Goal: Information Seeking & Learning: Learn about a topic

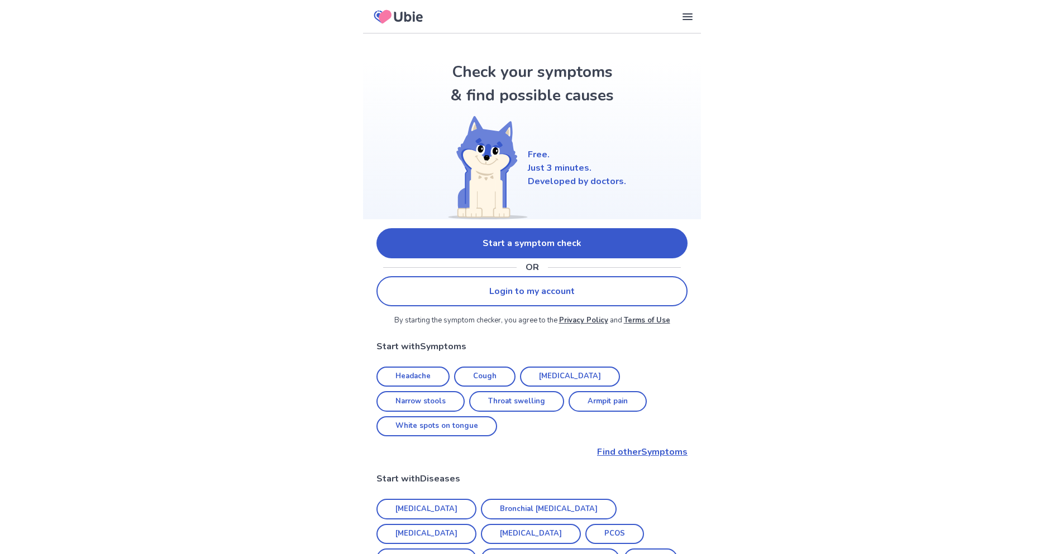
click at [381, 15] on icon at bounding box center [385, 15] width 13 height 13
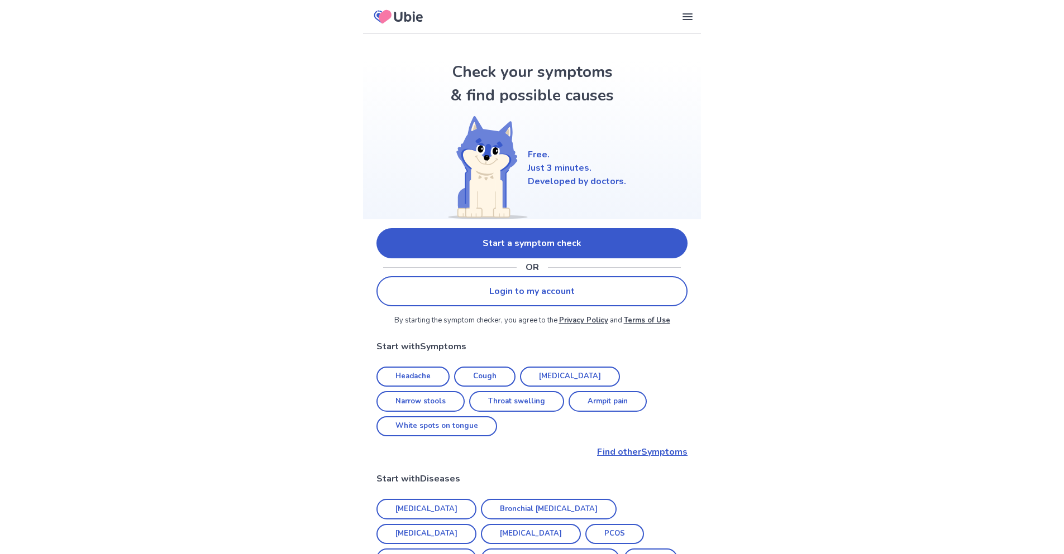
click at [381, 15] on icon at bounding box center [385, 15] width 13 height 13
click at [690, 18] on icon at bounding box center [687, 16] width 13 height 13
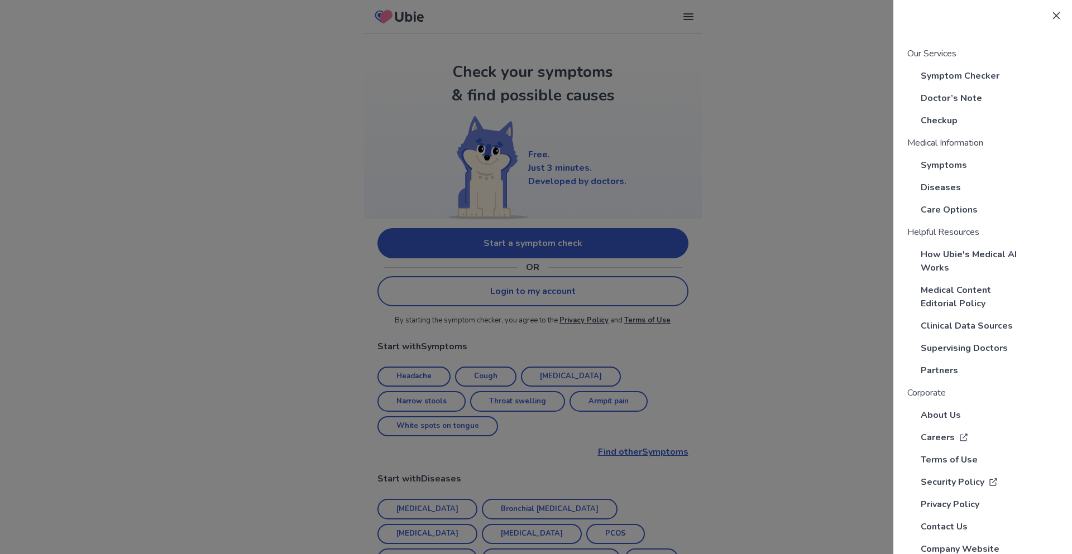
scroll to position [24, 0]
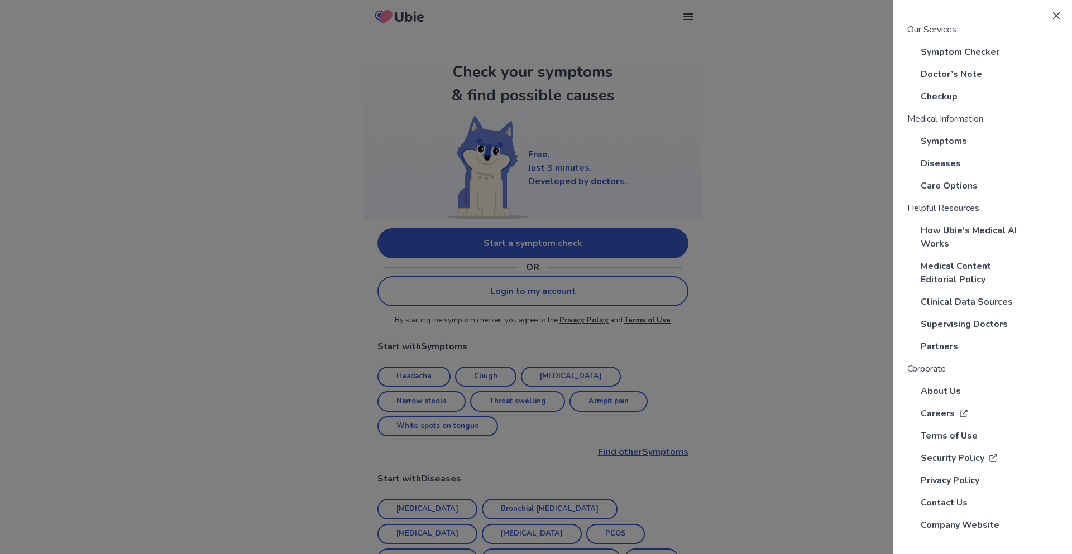
click at [964, 237] on p "How Ubie's Medical AI Works" at bounding box center [974, 237] width 107 height 27
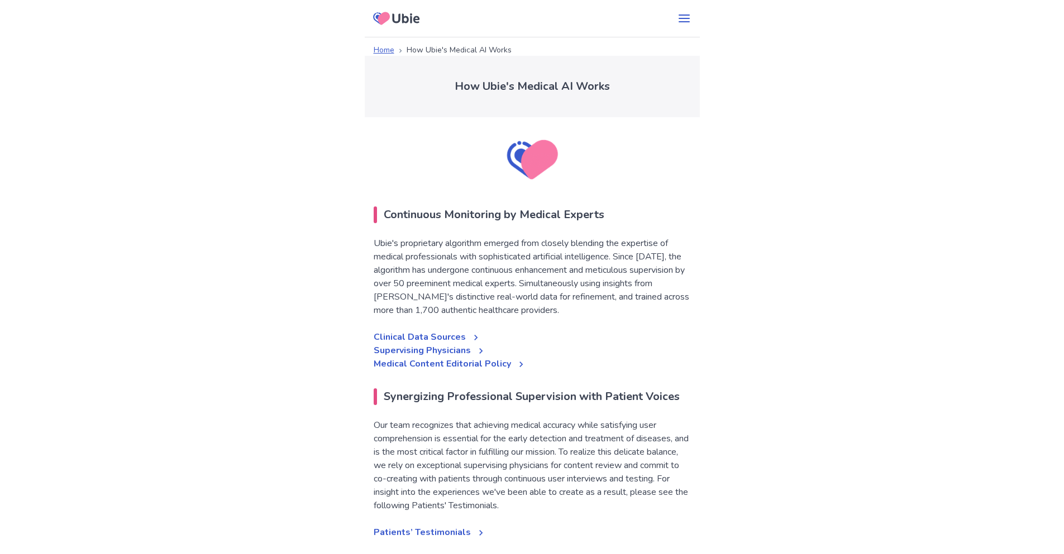
click at [533, 167] on img at bounding box center [532, 160] width 58 height 58
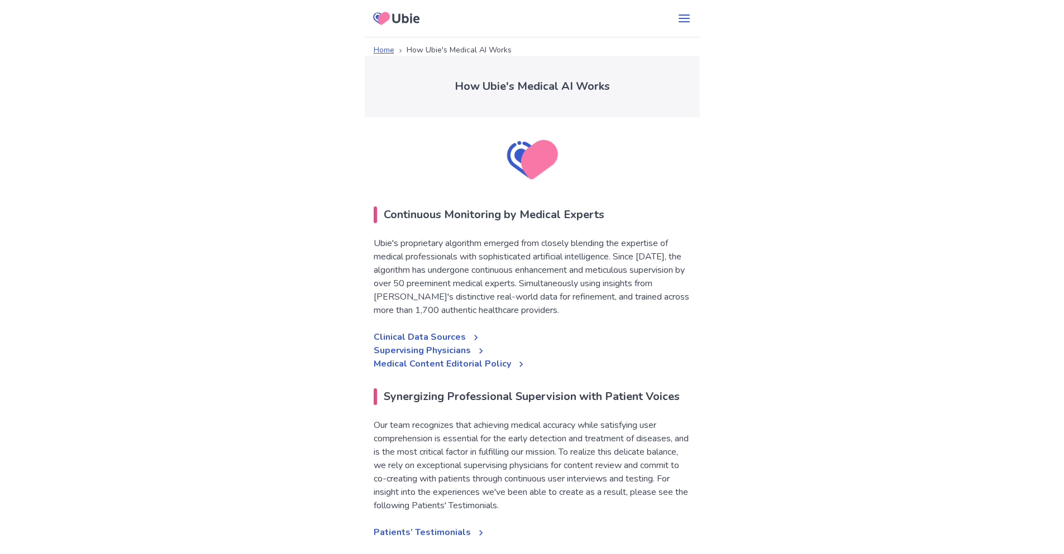
click at [533, 167] on img at bounding box center [532, 160] width 58 height 58
drag, startPoint x: 533, startPoint y: 167, endPoint x: 530, endPoint y: 180, distance: 13.7
click at [533, 168] on img at bounding box center [532, 160] width 58 height 58
click at [527, 179] on img at bounding box center [532, 160] width 58 height 58
click at [527, 180] on img at bounding box center [532, 160] width 58 height 58
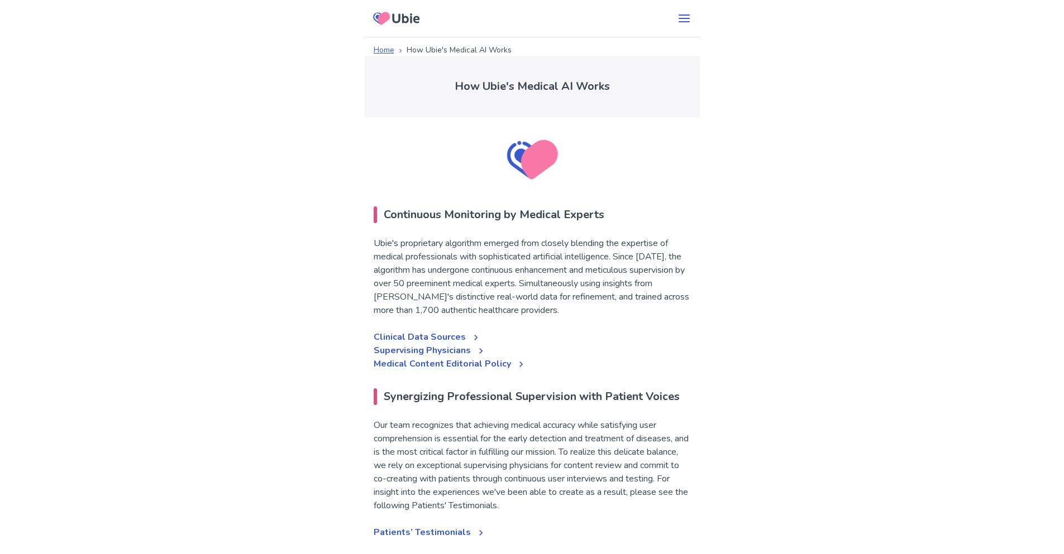
click at [527, 180] on img at bounding box center [532, 160] width 58 height 58
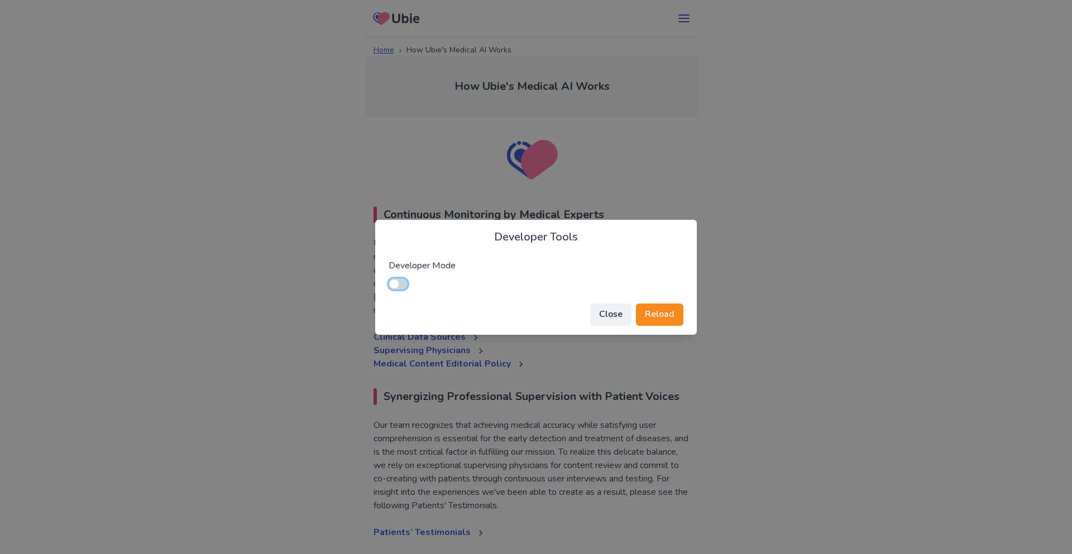
click at [406, 286] on span at bounding box center [398, 284] width 19 height 11
click at [655, 314] on button "Reload" at bounding box center [659, 315] width 47 height 22
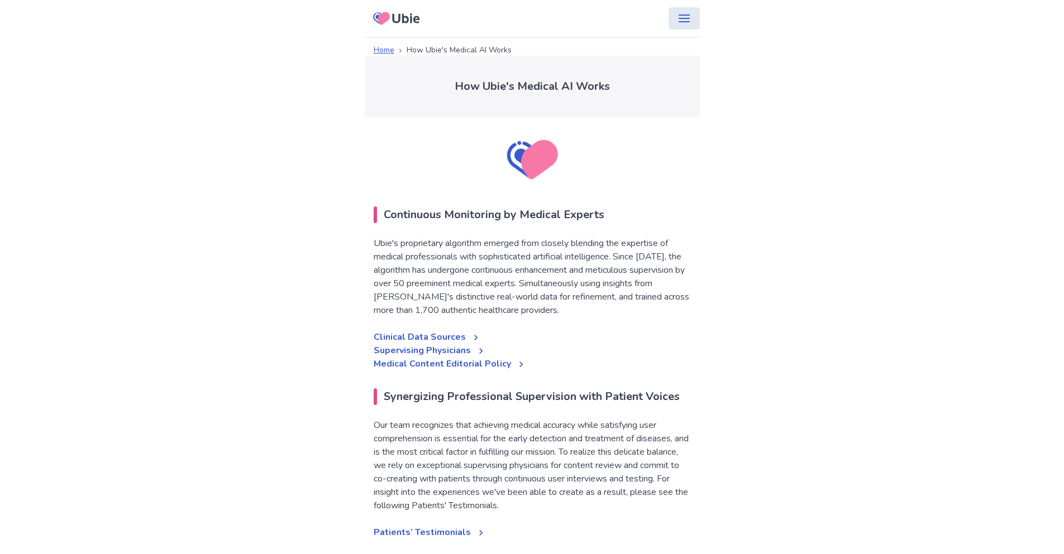
click at [677, 23] on icon "menu" at bounding box center [683, 18] width 13 height 13
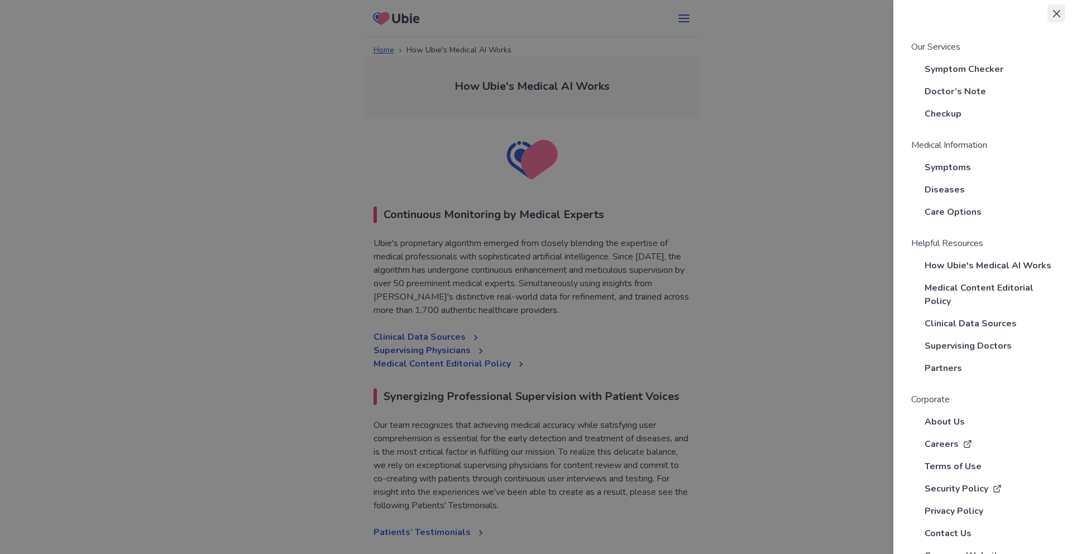
click at [1055, 9] on button "Close" at bounding box center [1057, 13] width 18 height 18
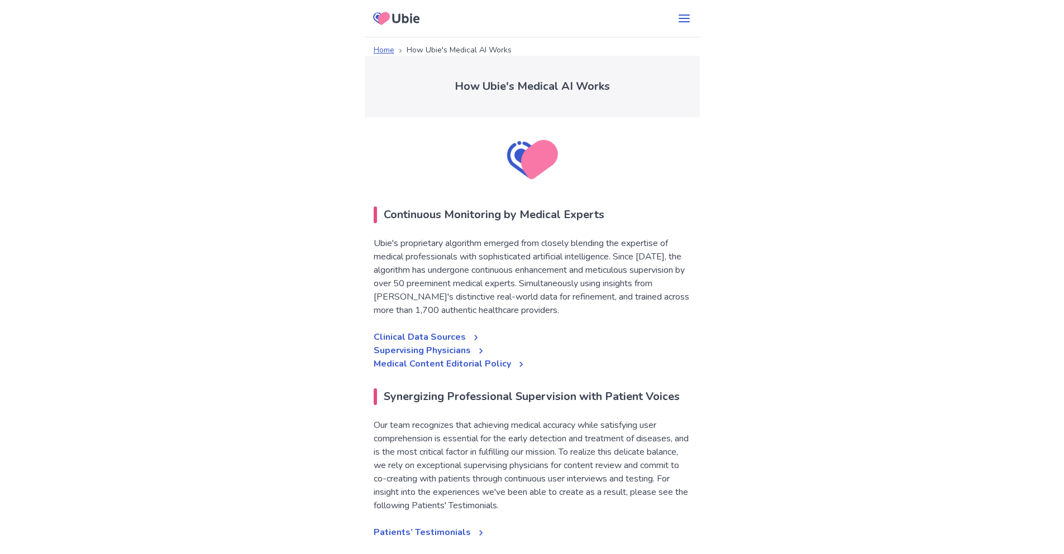
click at [407, 18] on icon at bounding box center [396, 18] width 55 height 28
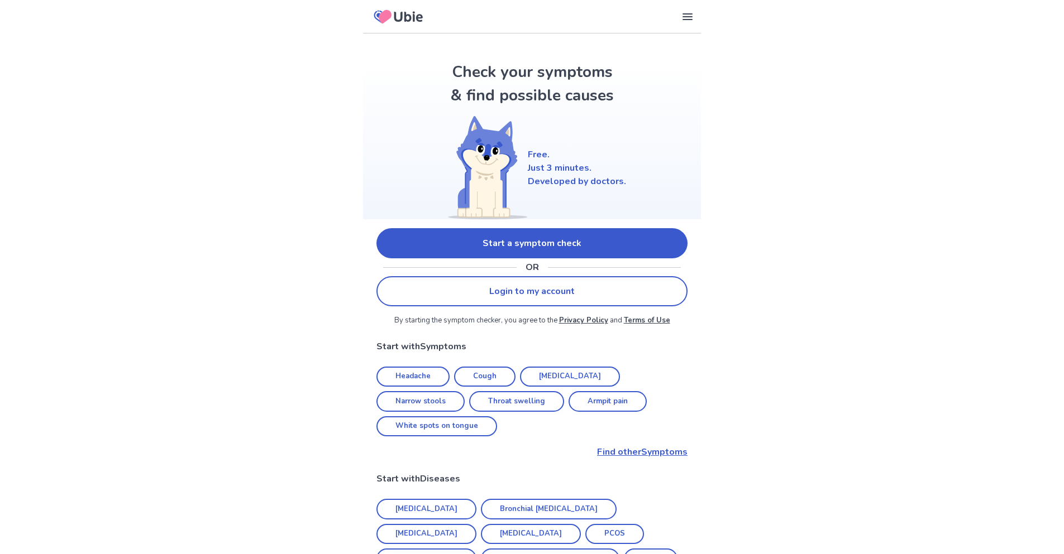
click at [500, 246] on link "Start a symptom check" at bounding box center [531, 243] width 311 height 30
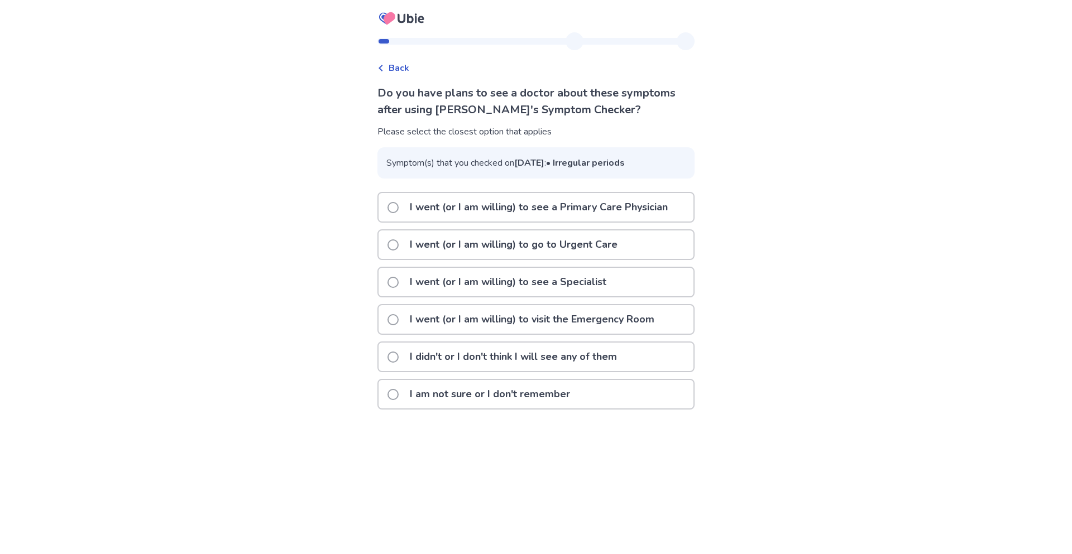
click at [533, 409] on p "I am not sure or I don't remember" at bounding box center [490, 394] width 174 height 28
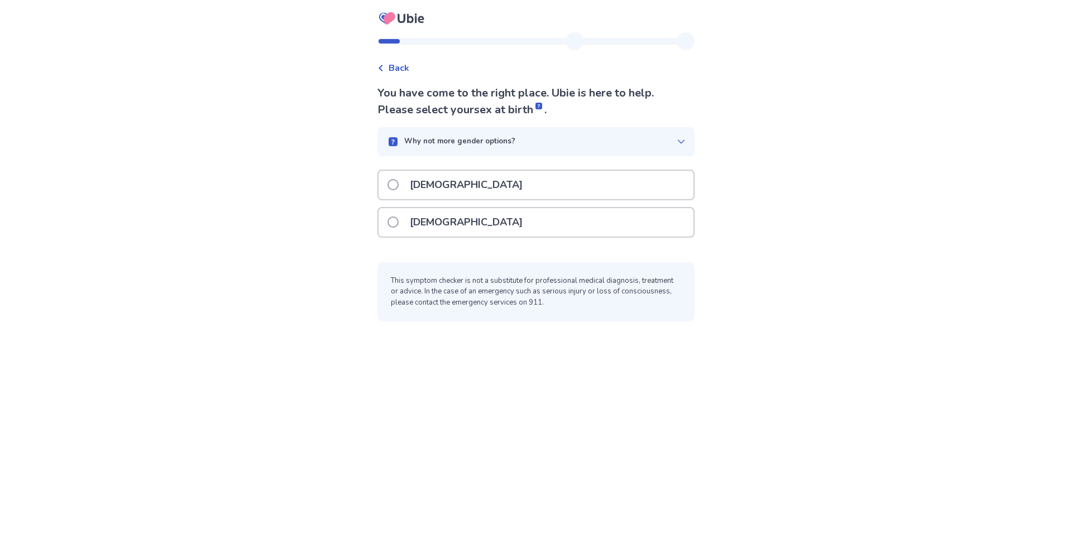
click at [458, 224] on div "[DEMOGRAPHIC_DATA]" at bounding box center [536, 222] width 315 height 28
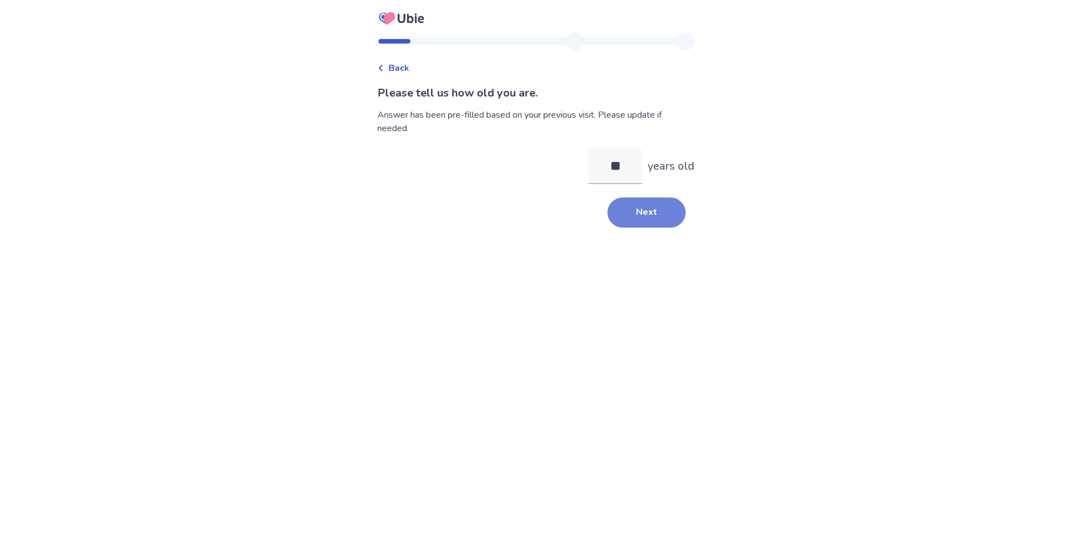
click at [652, 212] on button "Next" at bounding box center [647, 213] width 78 height 30
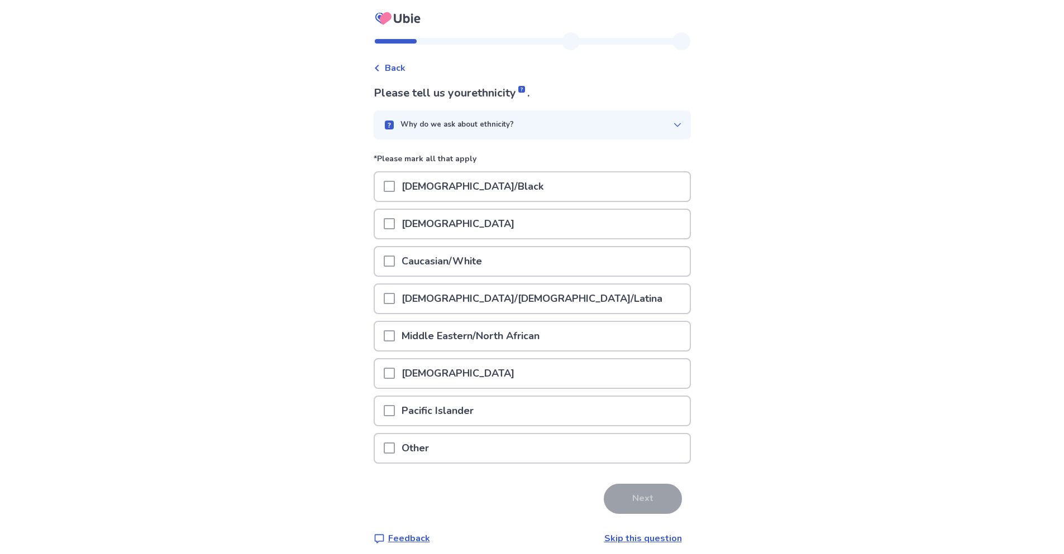
click at [482, 219] on div "[DEMOGRAPHIC_DATA]" at bounding box center [532, 224] width 315 height 28
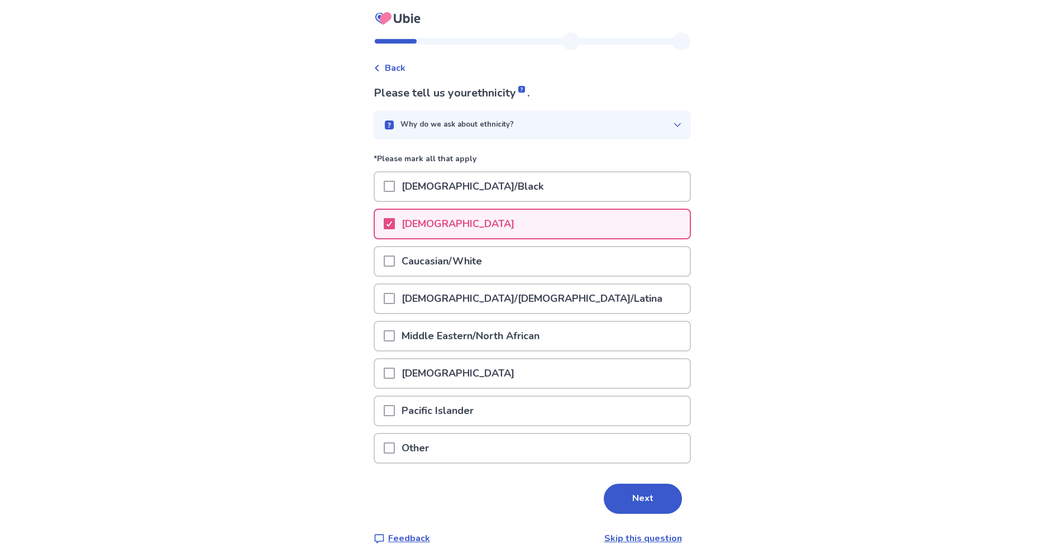
click at [640, 472] on div "Please tell us your ethnicity . Why do we ask about ethnicity? *Please mark all…" at bounding box center [532, 315] width 317 height 461
click at [647, 499] on button "Next" at bounding box center [643, 499] width 78 height 30
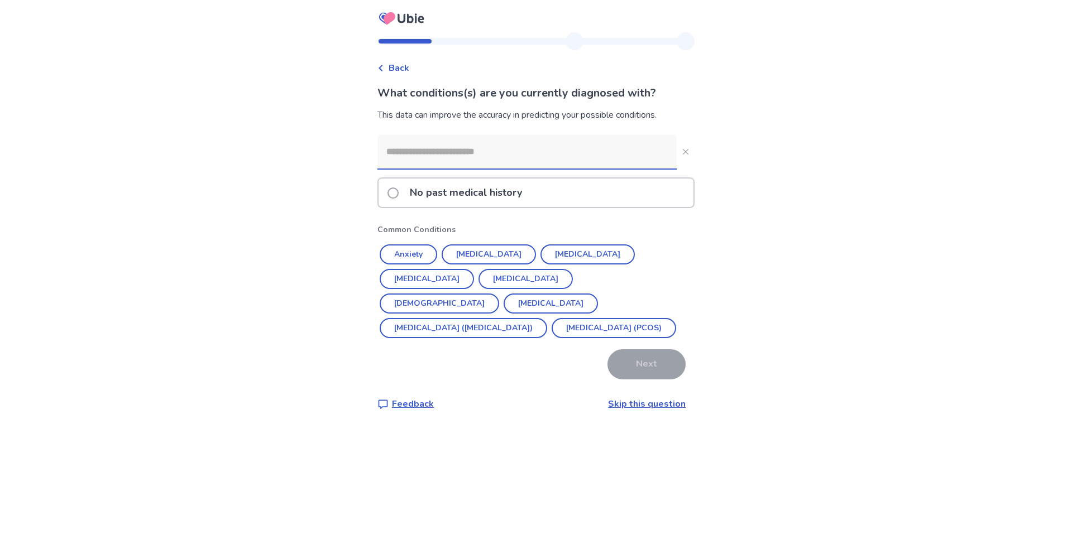
click at [427, 150] on input at bounding box center [526, 152] width 299 height 34
click at [499, 190] on p "No past medical history" at bounding box center [466, 193] width 126 height 28
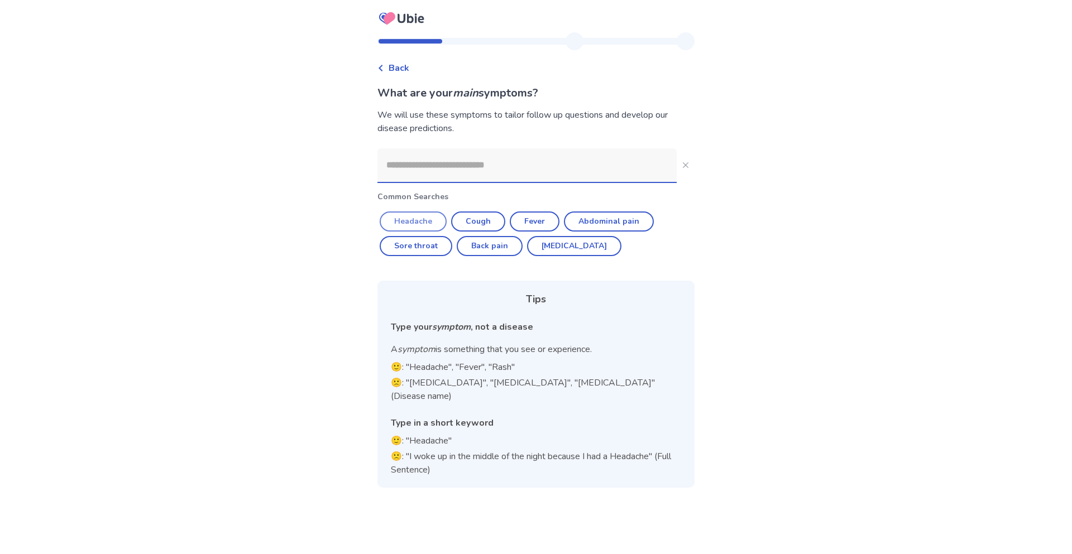
click at [408, 219] on button "Headache" at bounding box center [413, 222] width 67 height 20
type input "********"
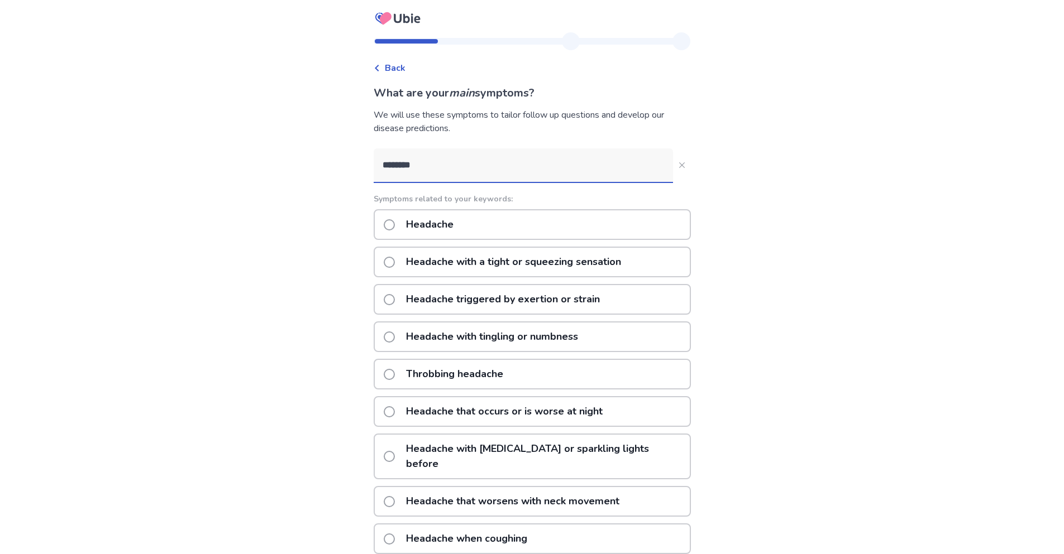
click at [530, 378] on div "Throbbing headache" at bounding box center [532, 374] width 317 height 31
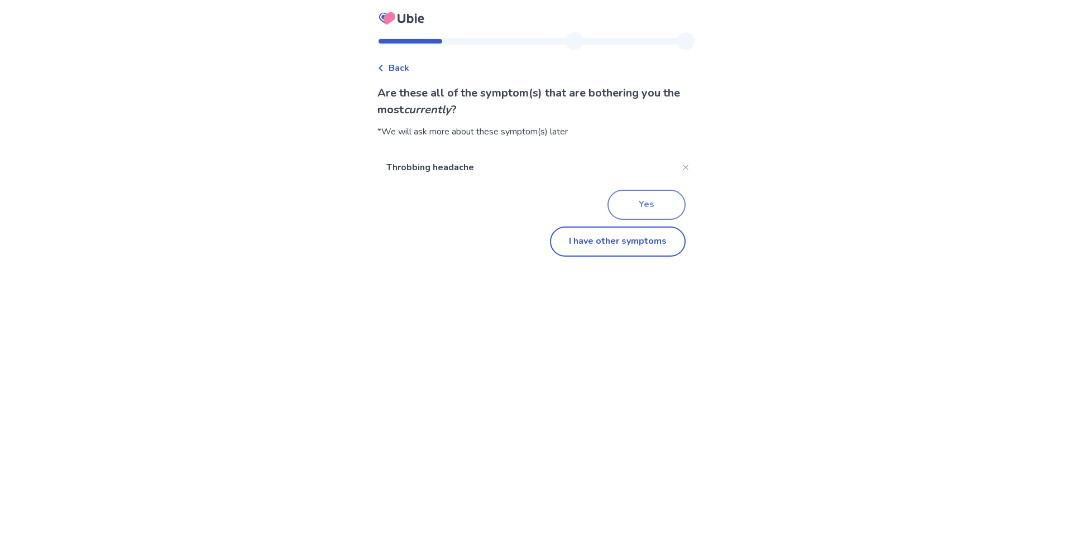
click at [637, 194] on button "Yes" at bounding box center [647, 205] width 78 height 30
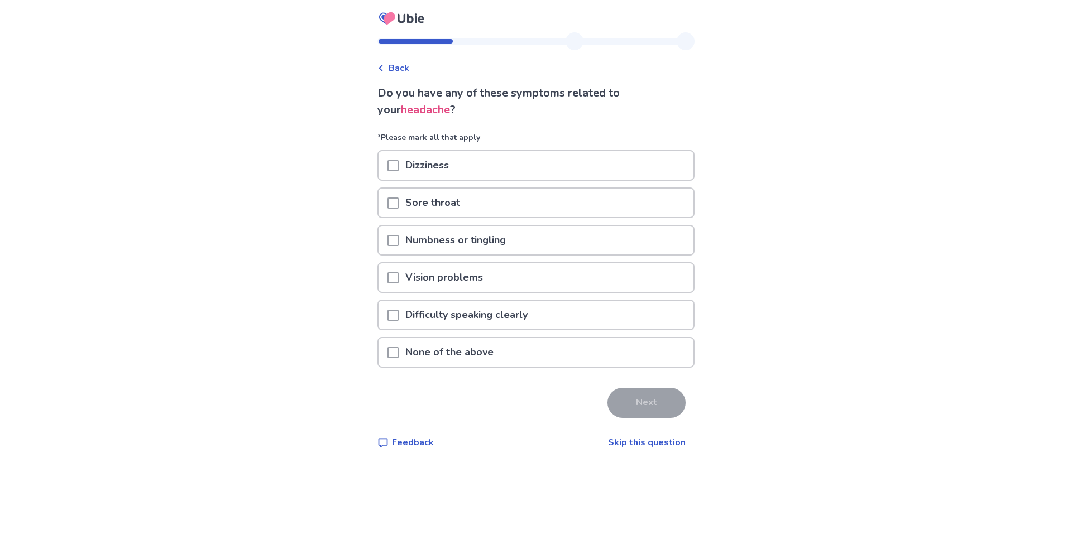
click at [470, 162] on div "Dizziness" at bounding box center [536, 165] width 315 height 28
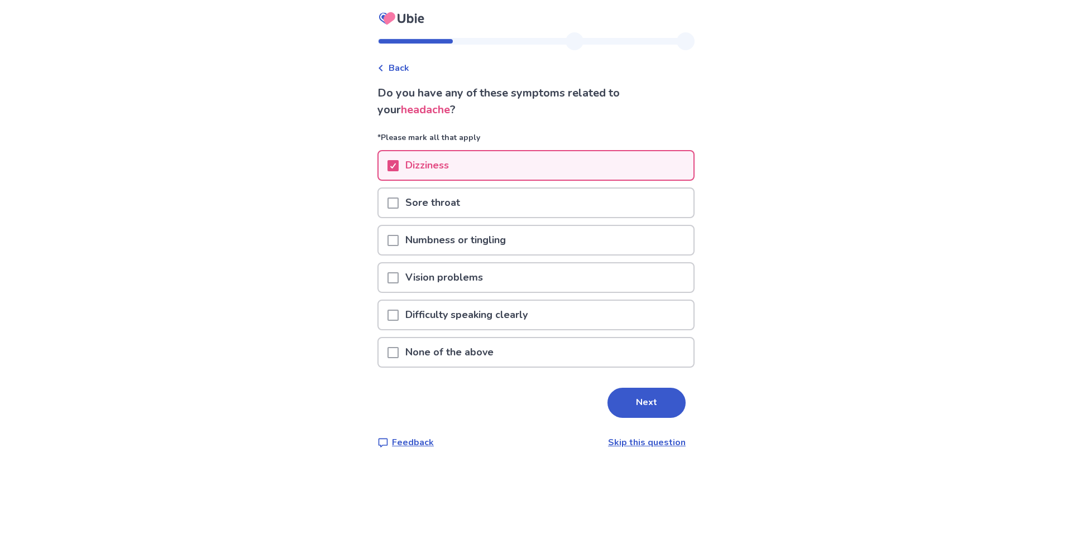
click at [490, 278] on p "Vision problems" at bounding box center [444, 278] width 91 height 28
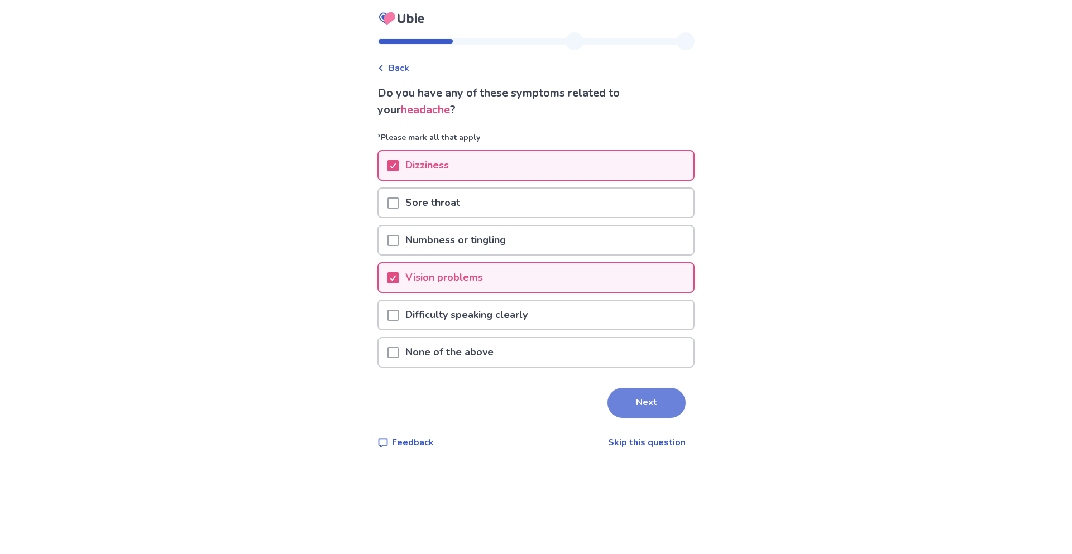
click at [642, 406] on button "Next" at bounding box center [647, 403] width 78 height 30
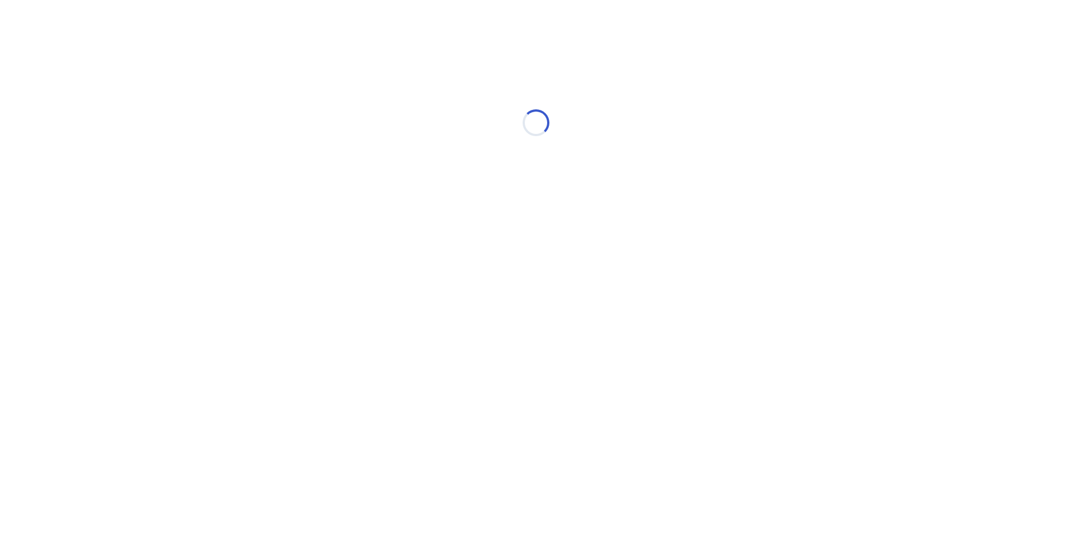
select select "*"
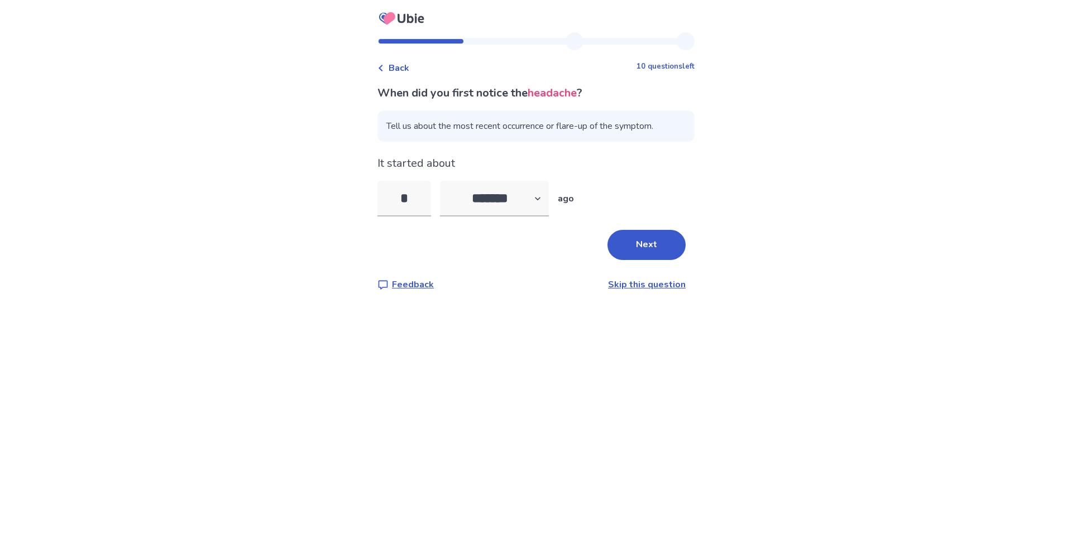
type input "**"
click at [629, 235] on button "Next" at bounding box center [647, 245] width 78 height 30
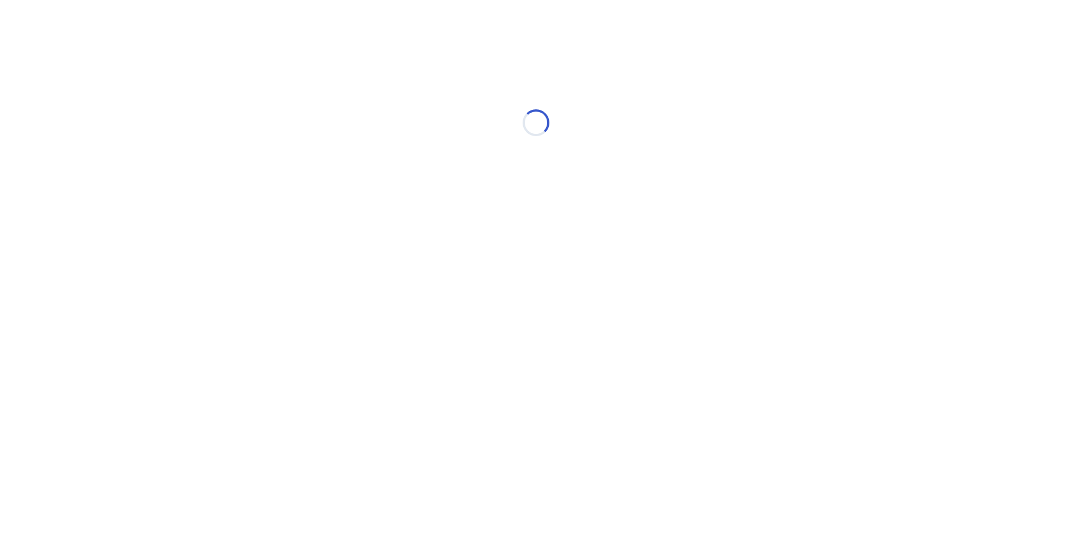
click at [639, 235] on html "Loading... Ubie Symptom Checker" at bounding box center [536, 117] width 1072 height 235
select select "*"
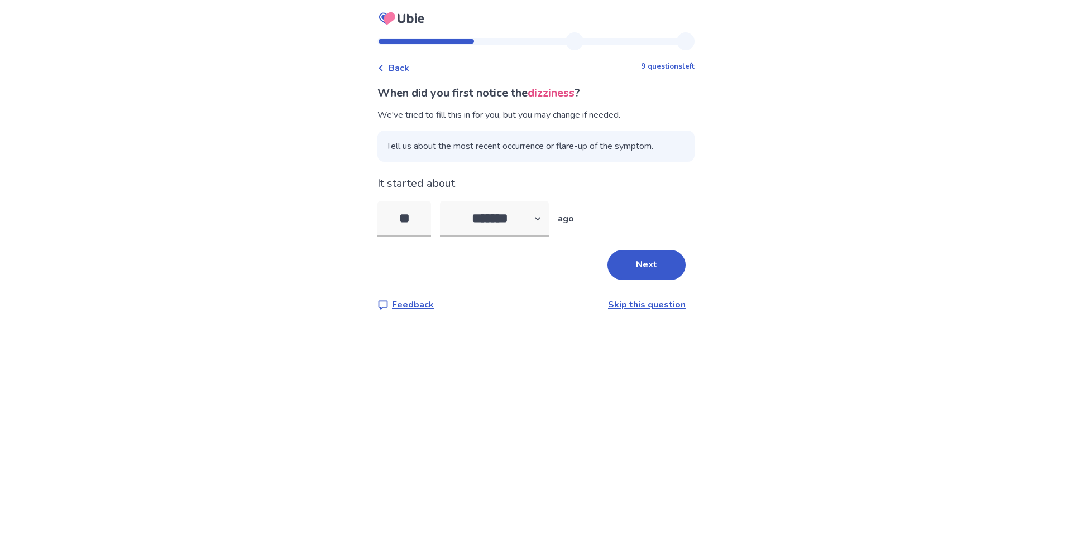
click at [640, 244] on div "When did you first notice the dizziness ? We've tried to fill this in for you, …" at bounding box center [535, 198] width 317 height 227
click at [643, 249] on div "When did you first notice the dizziness ? We've tried to fill this in for you, …" at bounding box center [535, 198] width 317 height 227
click at [654, 260] on button "Next" at bounding box center [647, 265] width 78 height 30
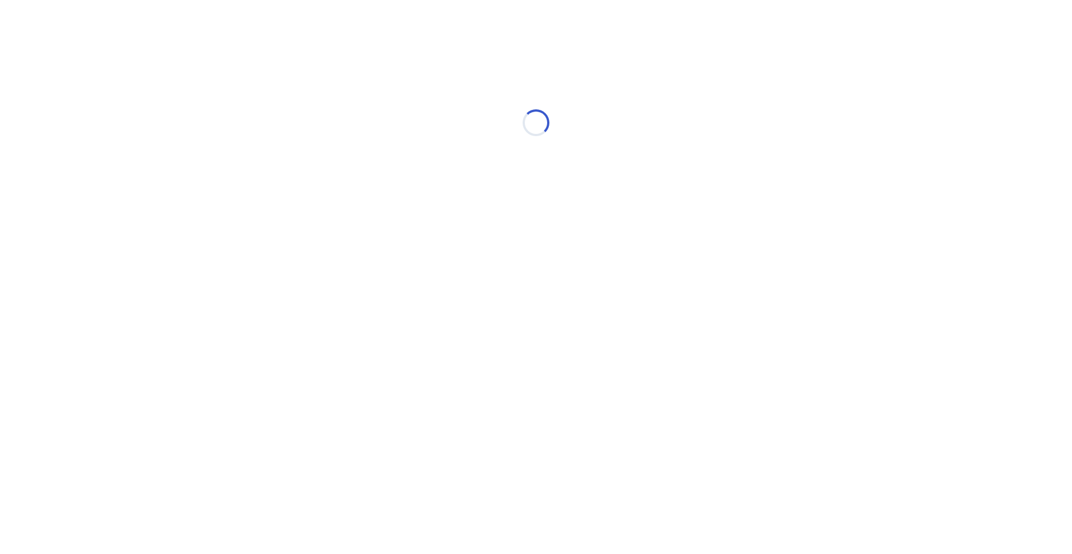
select select "*"
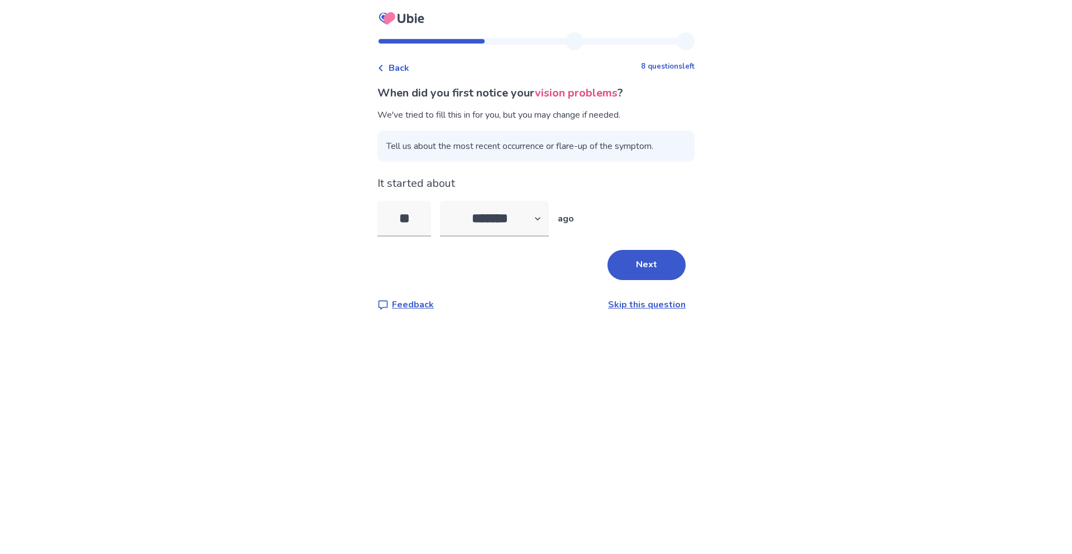
click at [654, 260] on button "Next" at bounding box center [647, 265] width 78 height 30
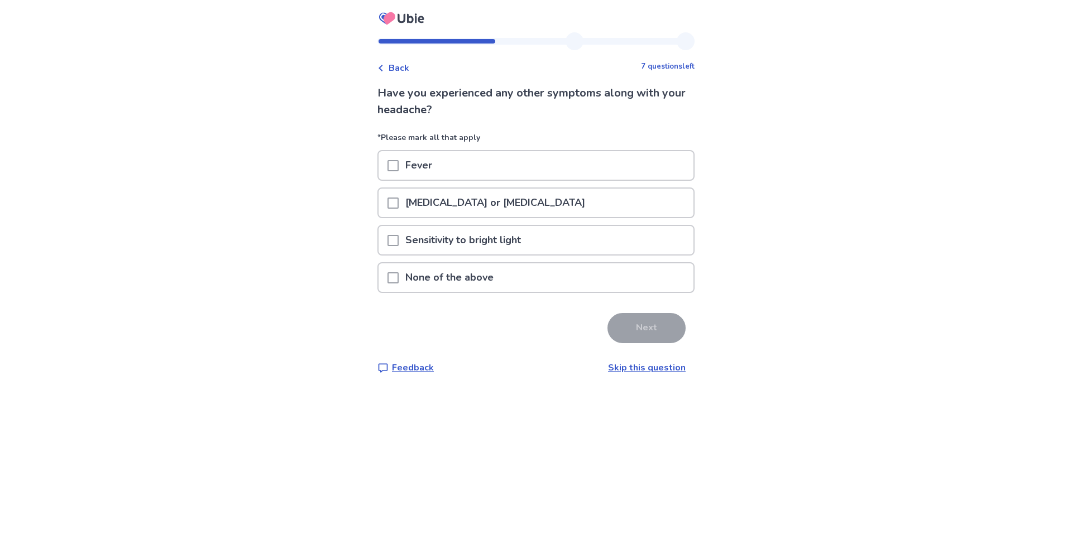
click at [553, 283] on div "None of the above" at bounding box center [536, 278] width 315 height 28
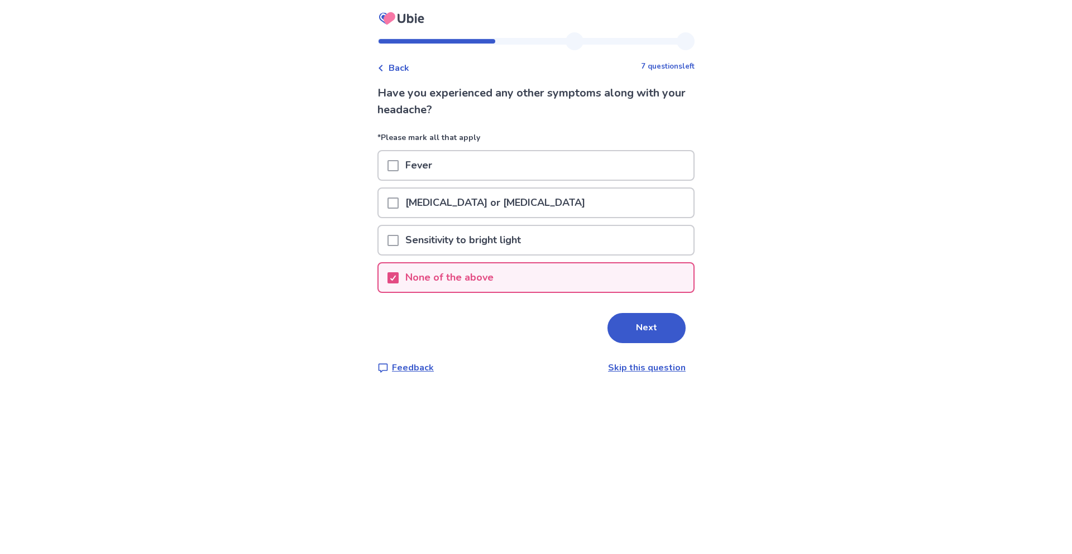
click at [656, 334] on button "Next" at bounding box center [647, 328] width 78 height 30
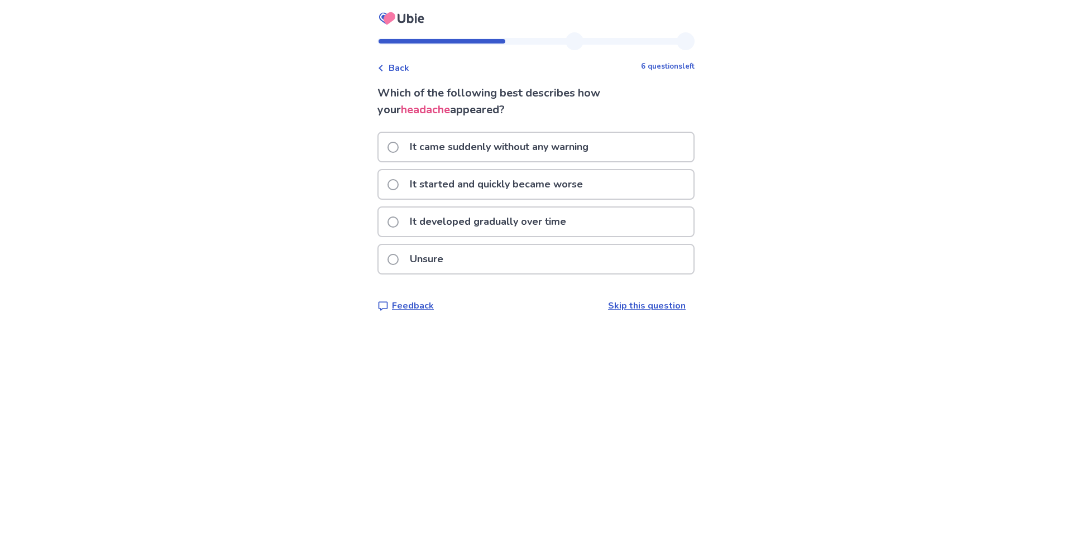
click at [588, 221] on div "It developed gradually over time" at bounding box center [536, 222] width 315 height 28
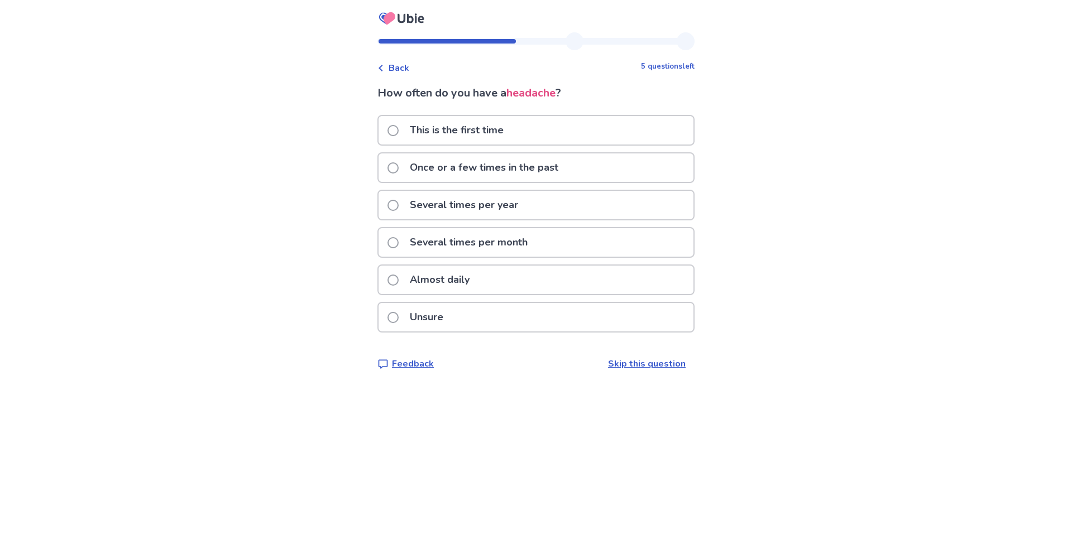
click at [548, 167] on p "Once or a few times in the past" at bounding box center [484, 168] width 162 height 28
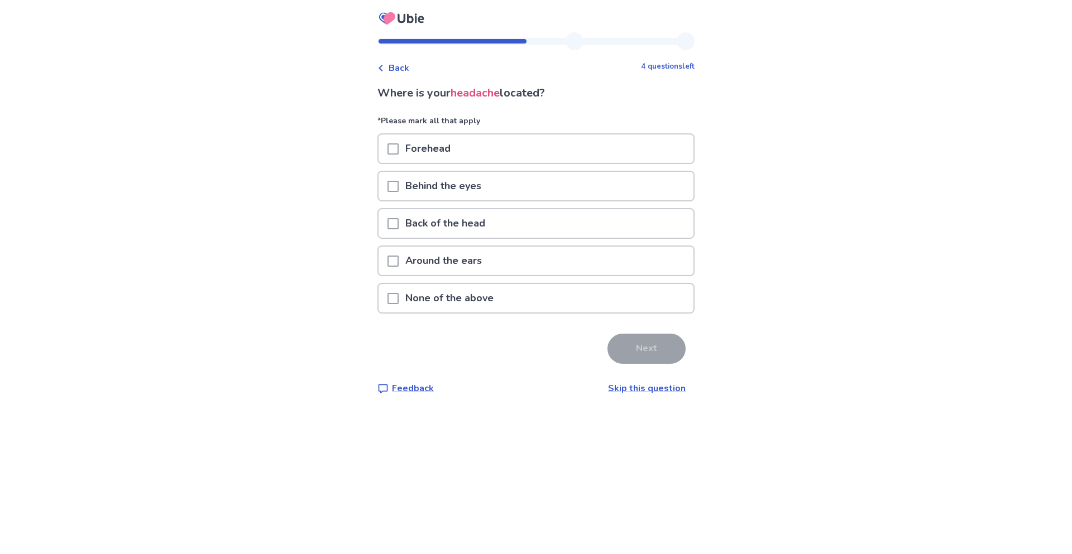
click at [537, 144] on div "Forehead" at bounding box center [536, 149] width 315 height 28
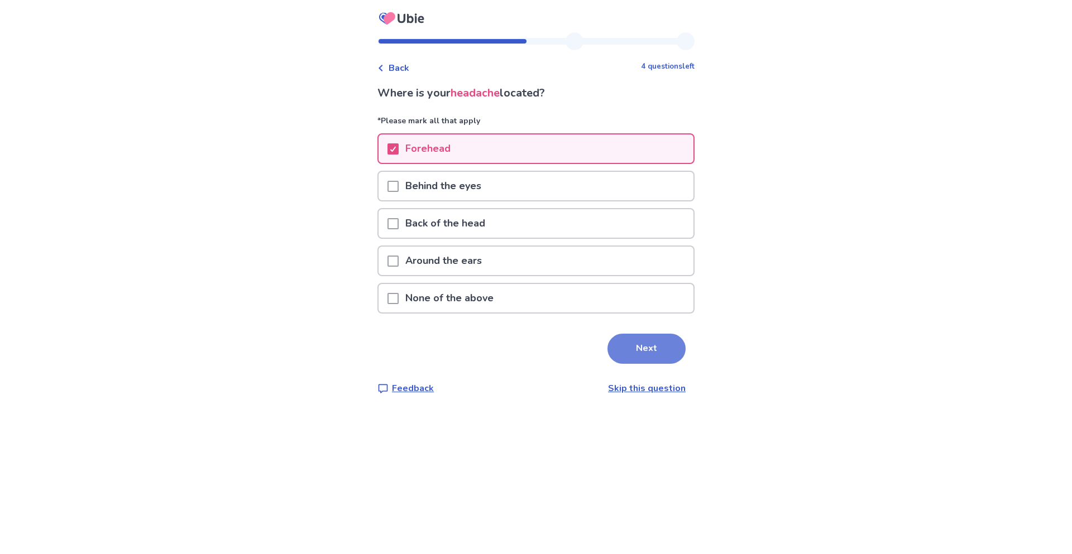
drag, startPoint x: 653, startPoint y: 347, endPoint x: 684, endPoint y: 345, distance: 31.4
click at [652, 346] on button "Next" at bounding box center [647, 349] width 78 height 30
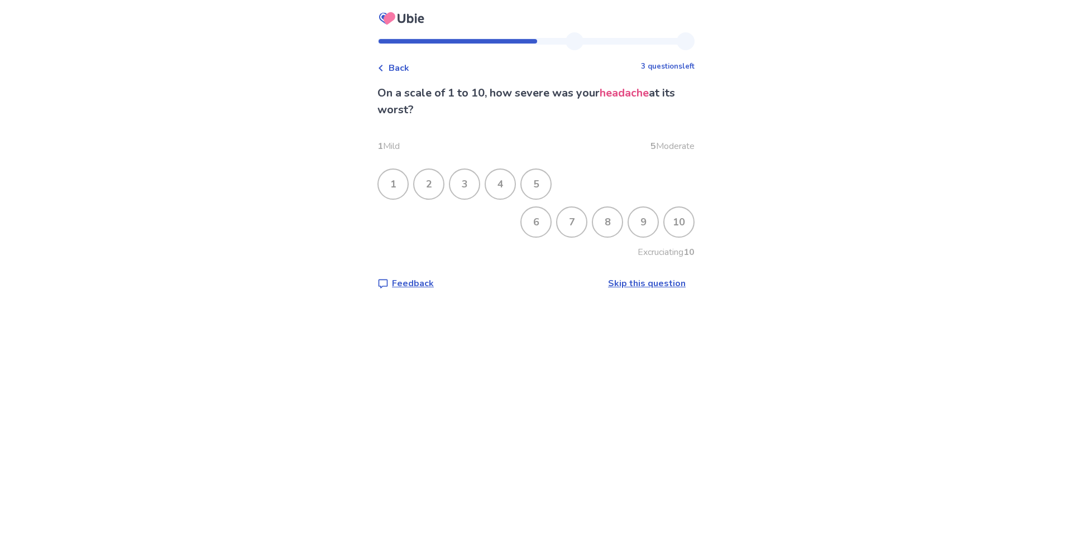
click at [541, 180] on div "5" at bounding box center [536, 184] width 29 height 29
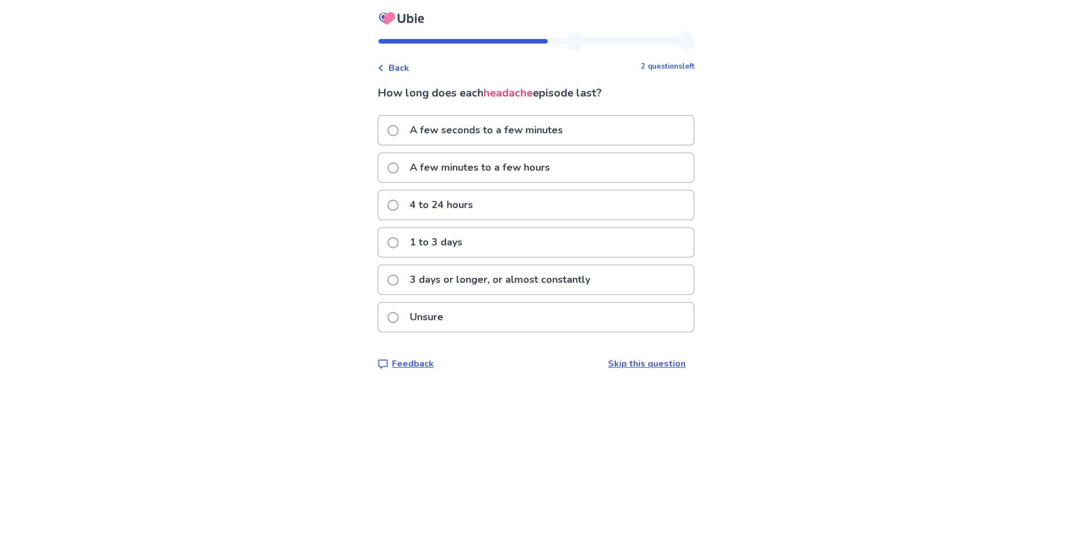
click at [550, 168] on p "A few minutes to a few hours" at bounding box center [480, 168] width 154 height 28
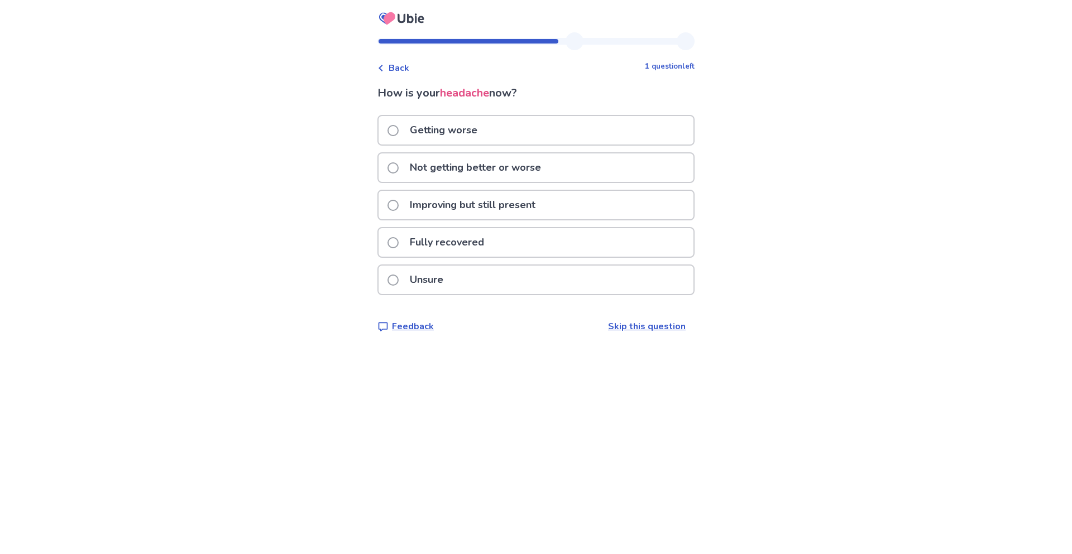
click at [605, 203] on div "Improving but still present" at bounding box center [536, 205] width 315 height 28
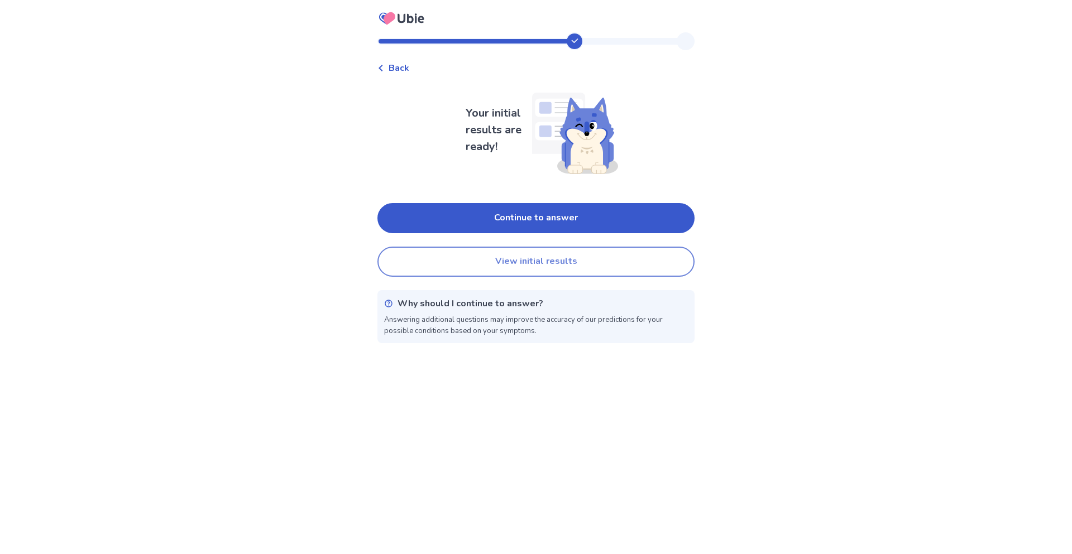
click at [544, 266] on button "View initial results" at bounding box center [535, 262] width 317 height 30
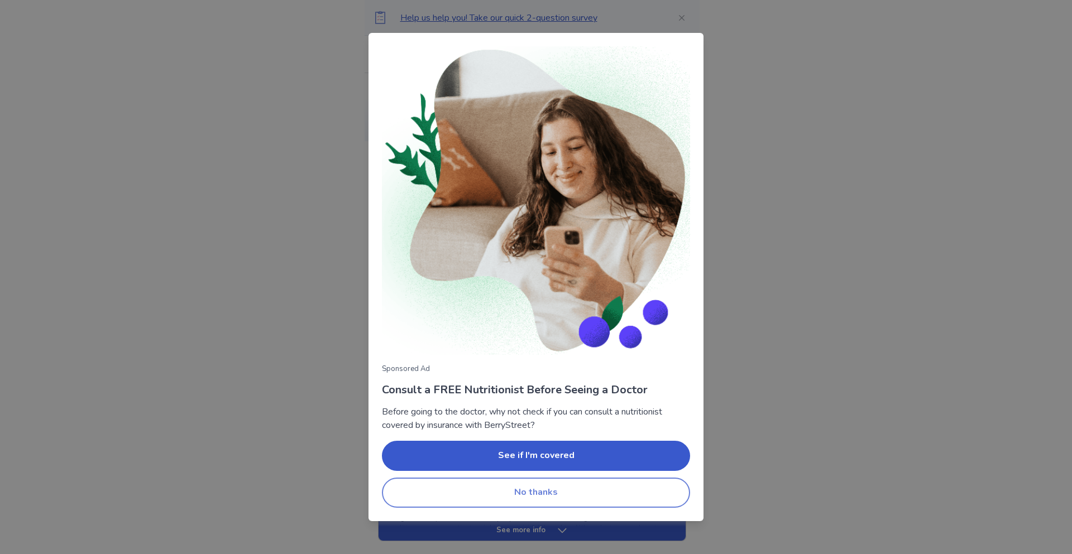
click at [521, 494] on button "No thanks" at bounding box center [536, 493] width 308 height 30
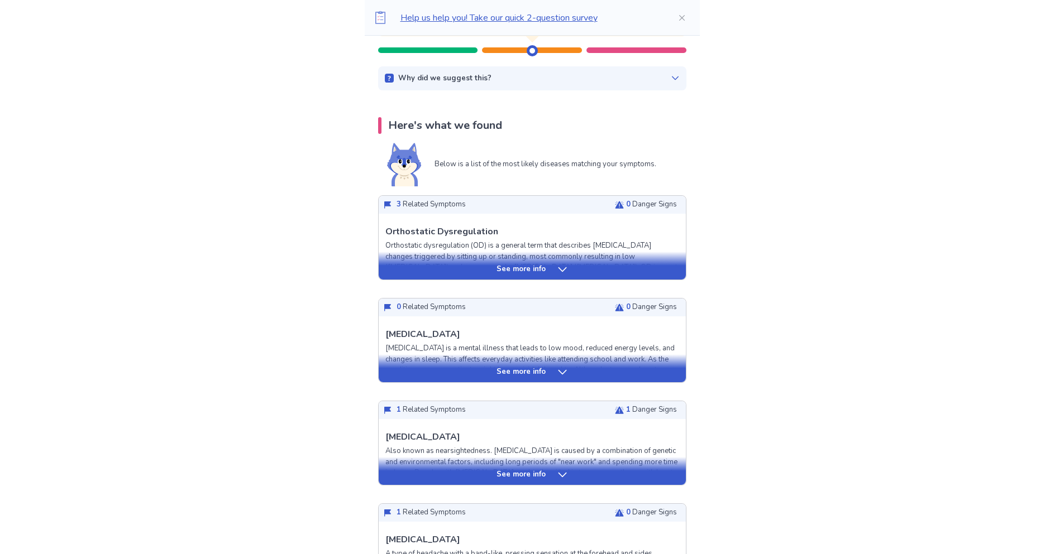
scroll to position [168, 0]
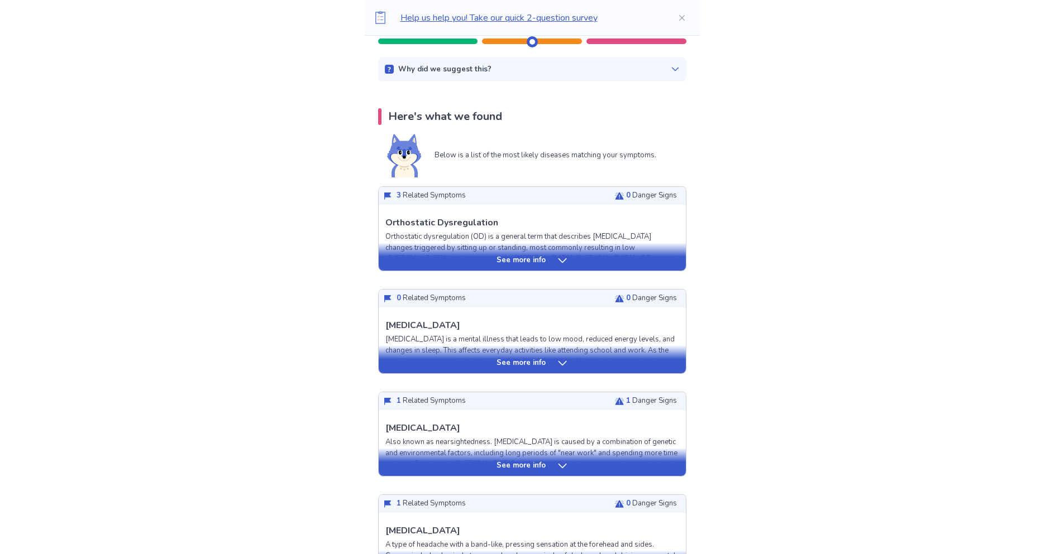
click at [561, 362] on icon at bounding box center [562, 363] width 11 height 11
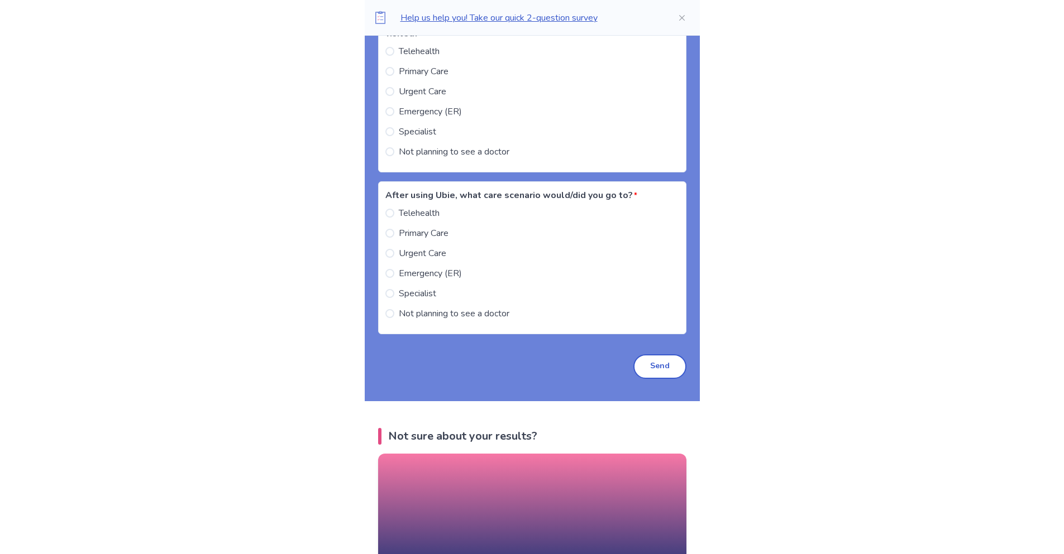
scroll to position [1898, 0]
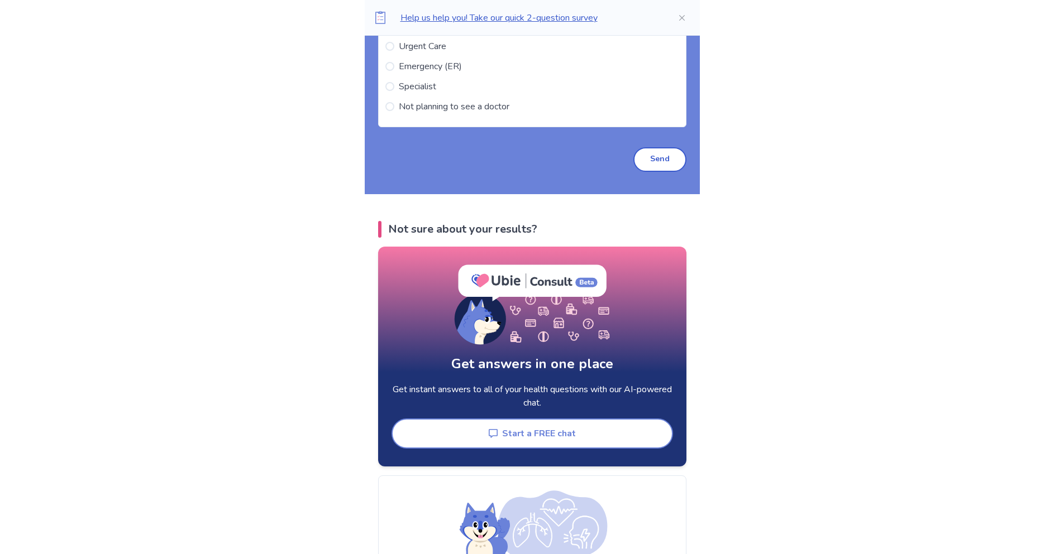
click at [511, 434] on button "Start a FREE chat" at bounding box center [531, 434] width 281 height 30
click at [565, 430] on button "Start a FREE chat" at bounding box center [531, 434] width 281 height 30
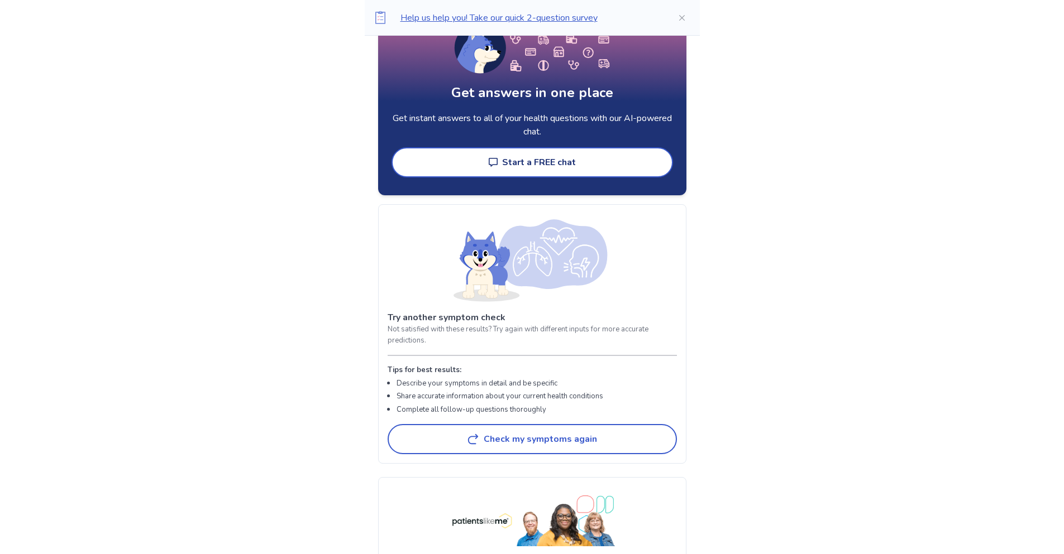
scroll to position [2010, 0]
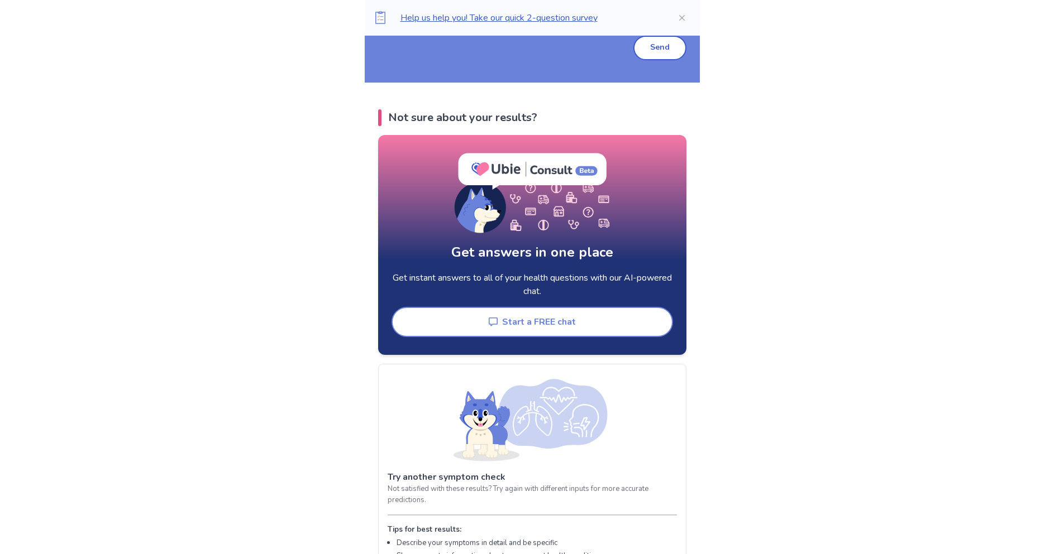
click at [494, 317] on button "Start a FREE chat" at bounding box center [531, 322] width 281 height 30
